Goal: Task Accomplishment & Management: Use online tool/utility

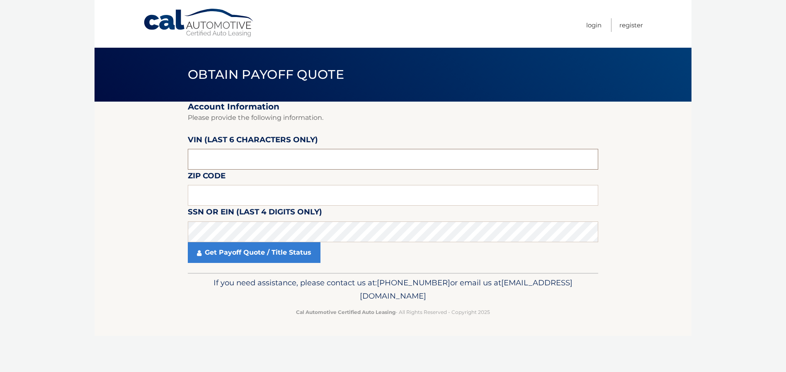
click at [265, 163] on input "text" at bounding box center [393, 159] width 410 height 21
type input "134690"
click at [215, 194] on input "text" at bounding box center [393, 195] width 410 height 21
type input "07840"
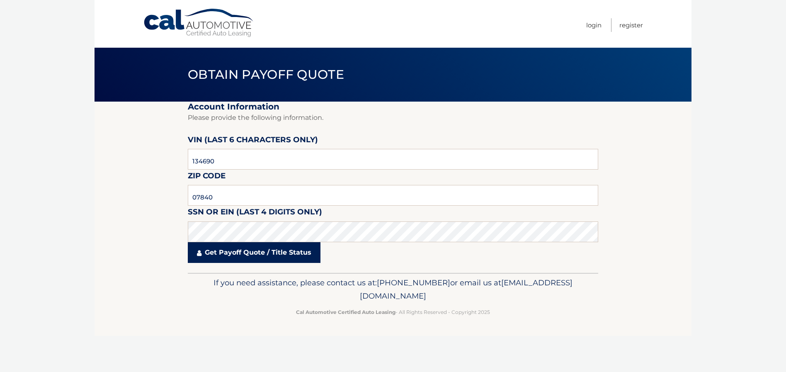
drag, startPoint x: 232, startPoint y: 250, endPoint x: 229, endPoint y: 257, distance: 7.8
click at [231, 254] on link "Get Payoff Quote / Title Status" at bounding box center [254, 252] width 133 height 21
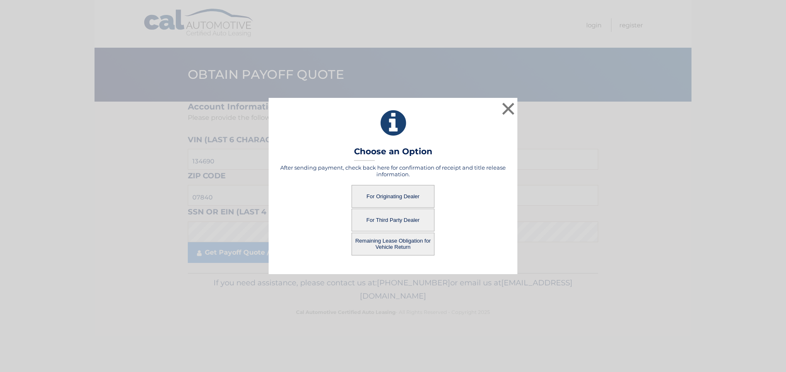
click at [386, 194] on button "For Originating Dealer" at bounding box center [392, 196] width 83 height 23
click at [386, 196] on button "For Originating Dealer" at bounding box center [392, 196] width 83 height 23
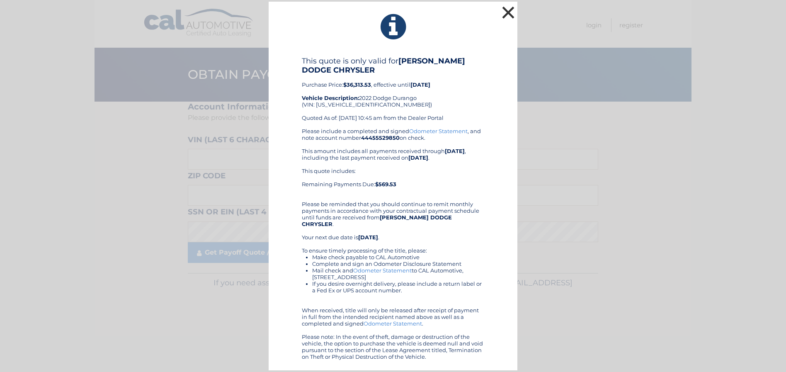
click at [510, 17] on button "×" at bounding box center [508, 12] width 17 height 17
